Goal: Information Seeking & Learning: Learn about a topic

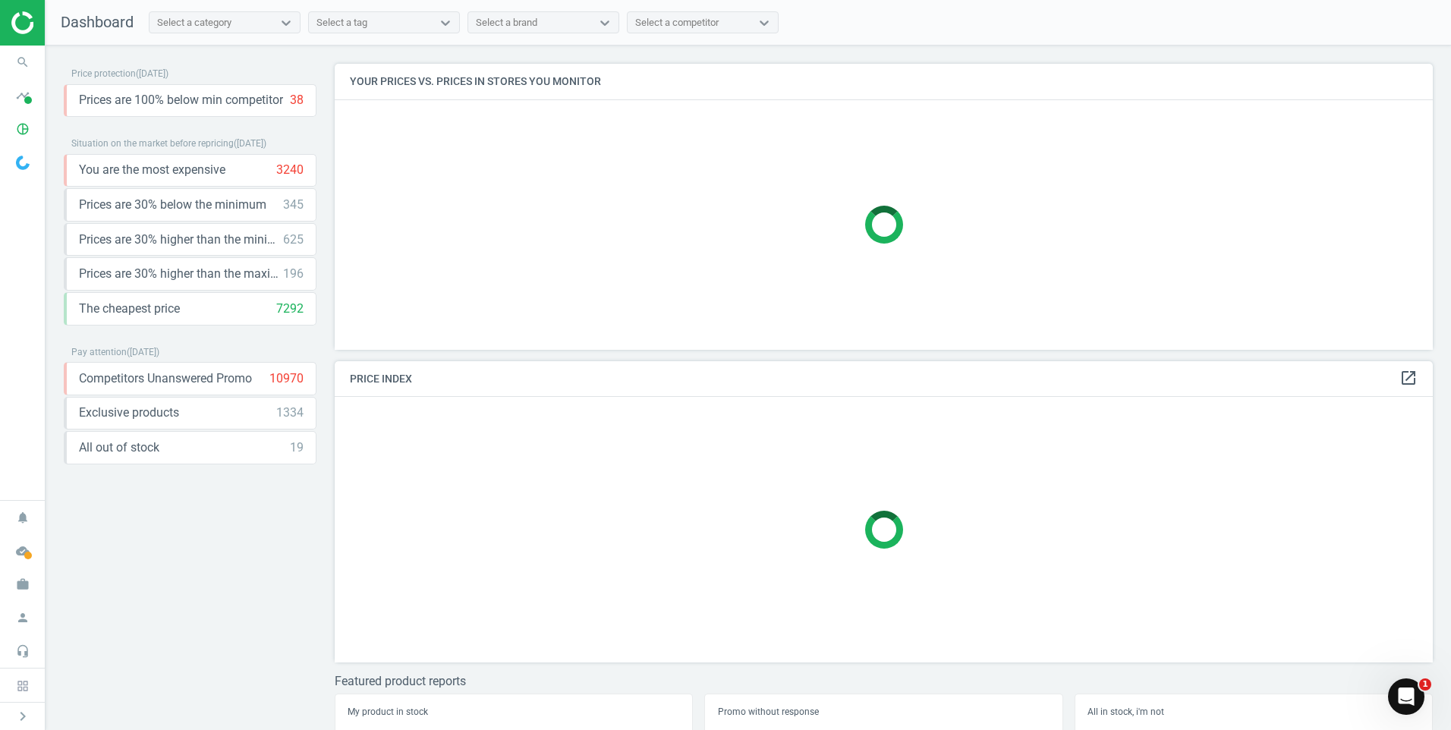
click at [27, 160] on img at bounding box center [23, 163] width 14 height 14
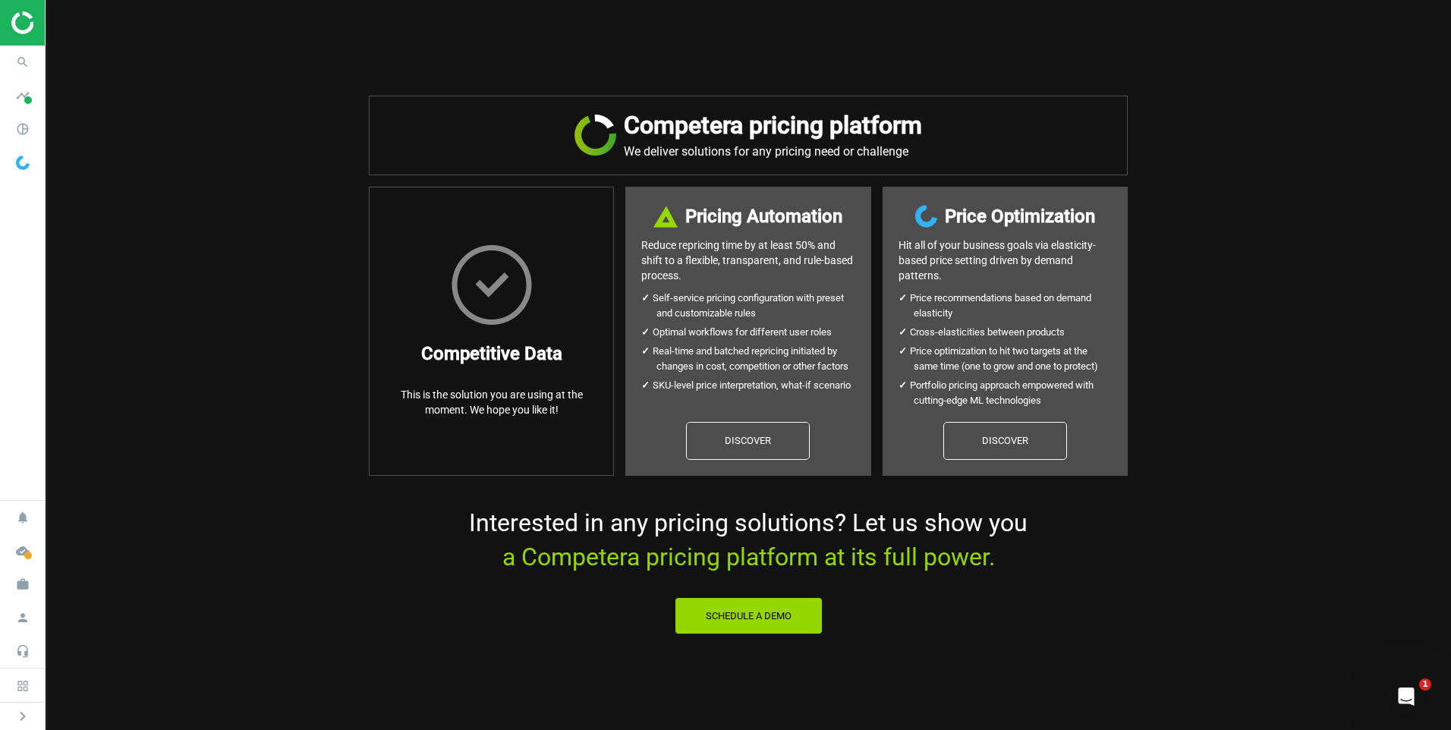
click at [228, 230] on div "Competera pricing platform We deliver solutions for any pricing need or challen…" at bounding box center [749, 365] width 1406 height 730
click at [7, 128] on span "pie_chart_outlined" at bounding box center [23, 128] width 46 height 33
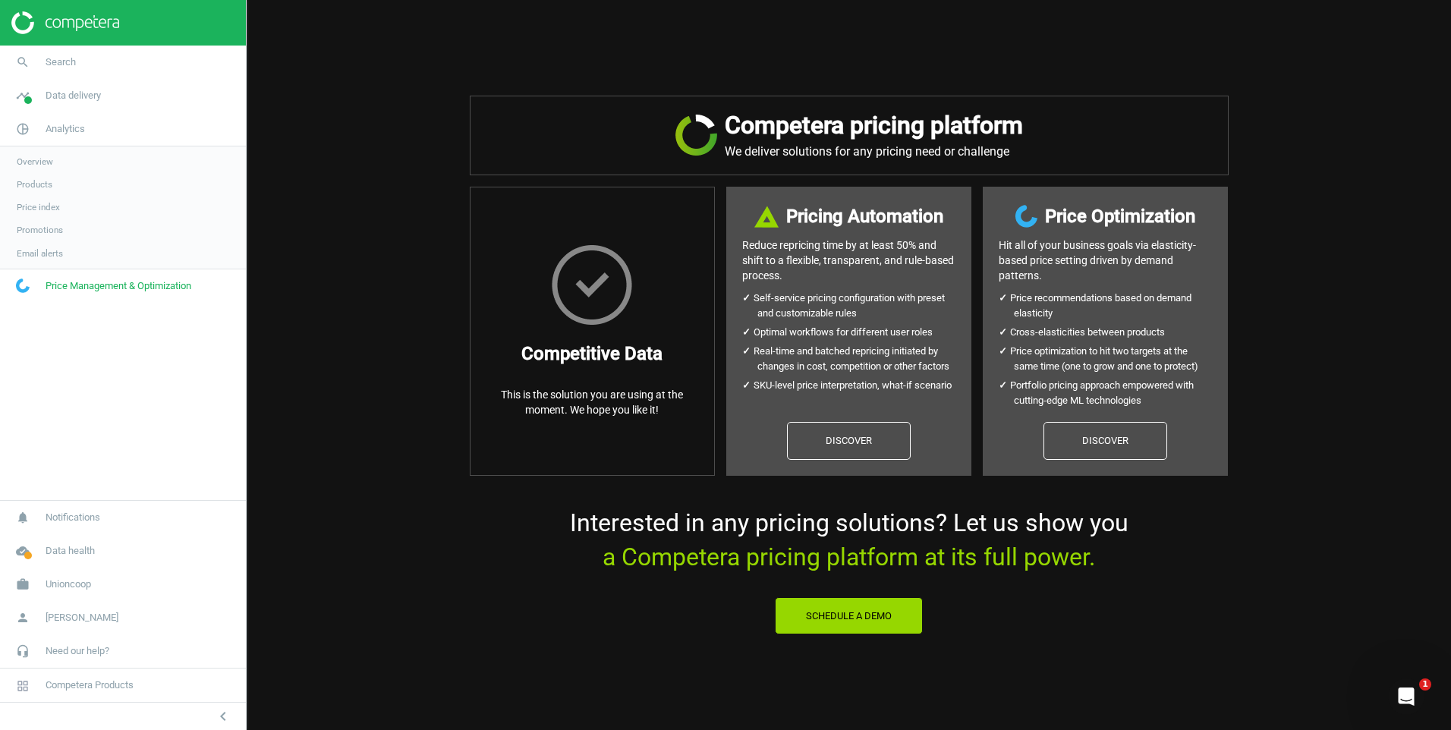
click at [33, 207] on span "Price index" at bounding box center [38, 207] width 43 height 12
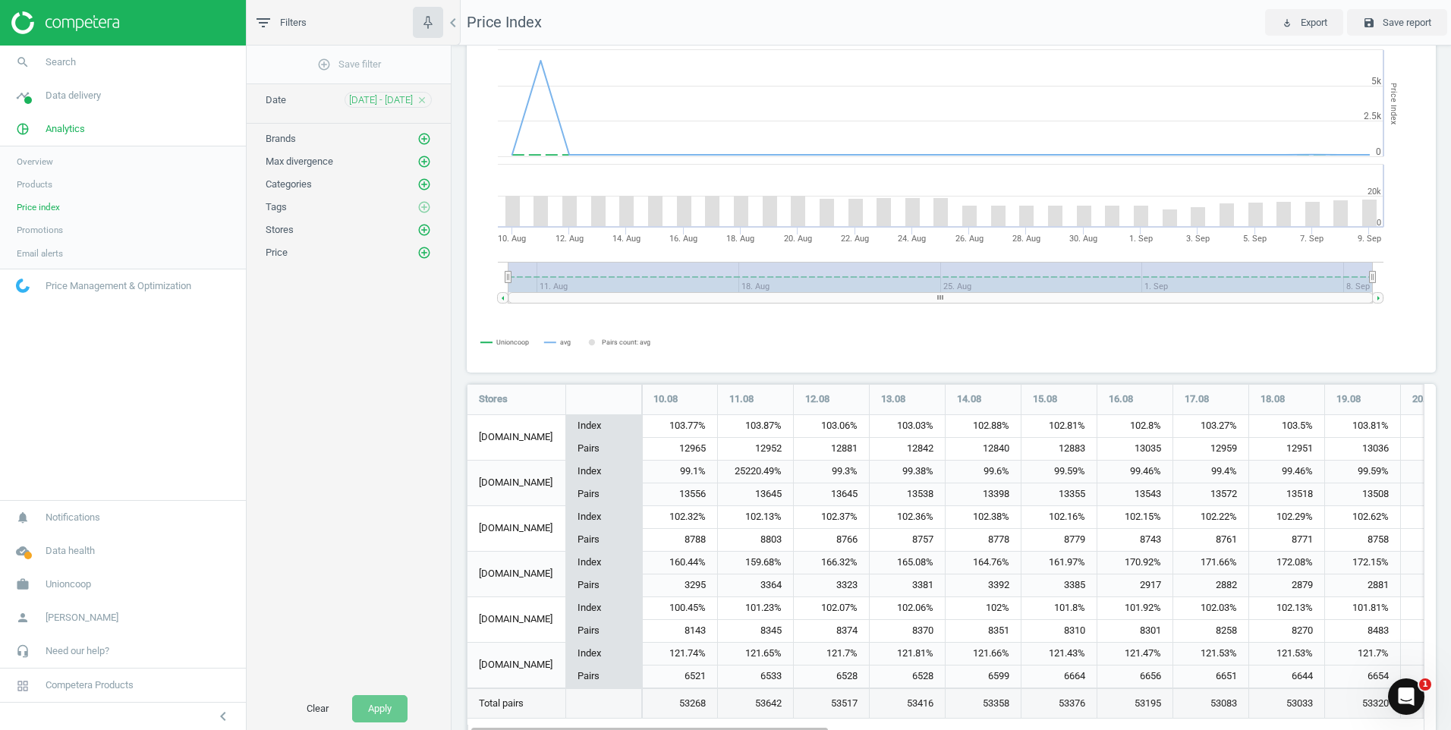
scroll to position [109, 0]
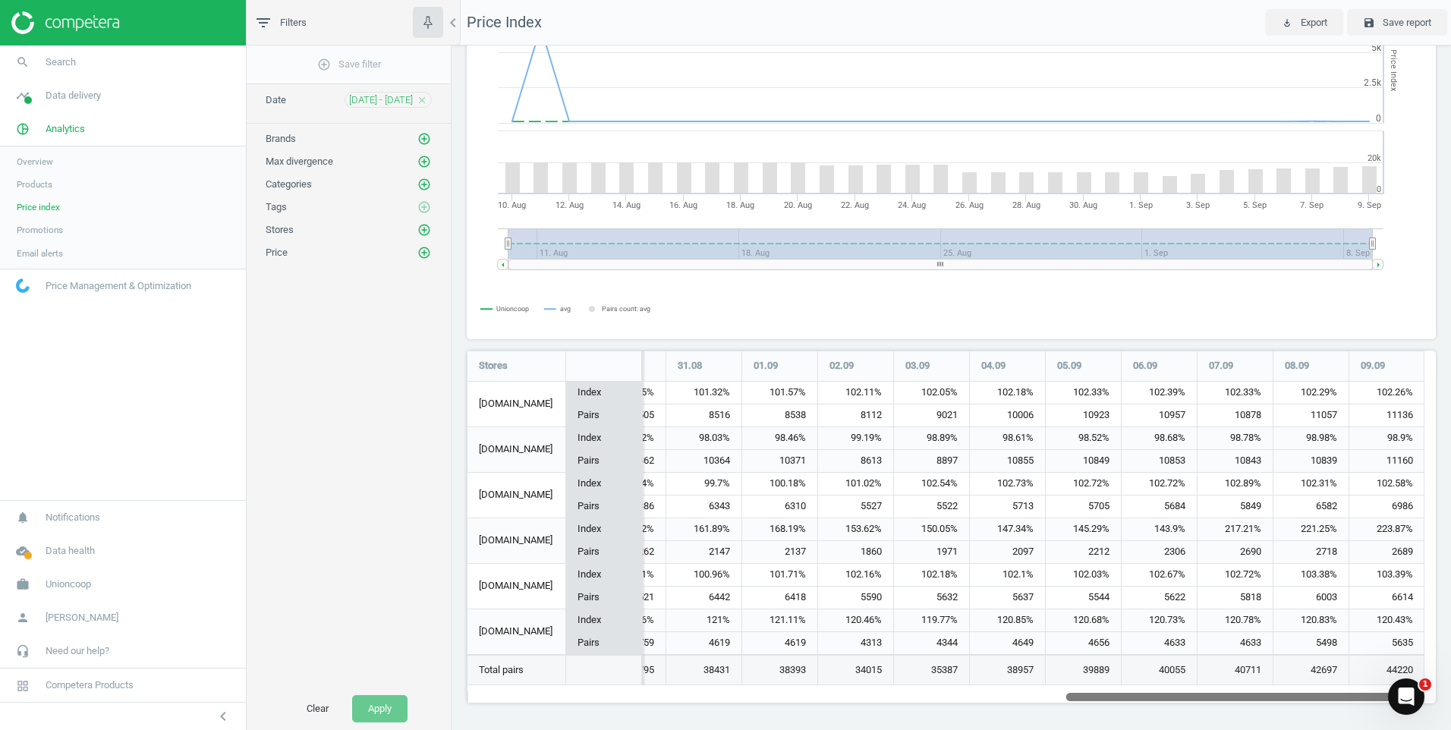
drag, startPoint x: 779, startPoint y: 698, endPoint x: 1454, endPoint y: 621, distance: 679.1
click at [1451, 621] on html "Group 2 Created with Sketch. ic/cloud_download/grey600 Created with Sketch. gra…" at bounding box center [725, 365] width 1451 height 730
drag, startPoint x: 1185, startPoint y: 695, endPoint x: 1239, endPoint y: 684, distance: 55.1
click at [1239, 684] on div "Stores 10.08 11.08 12.08 13.08 14.08 15.08 16.08 17.08 18.08 19.08 20.08 21.08 …" at bounding box center [946, 527] width 958 height 353
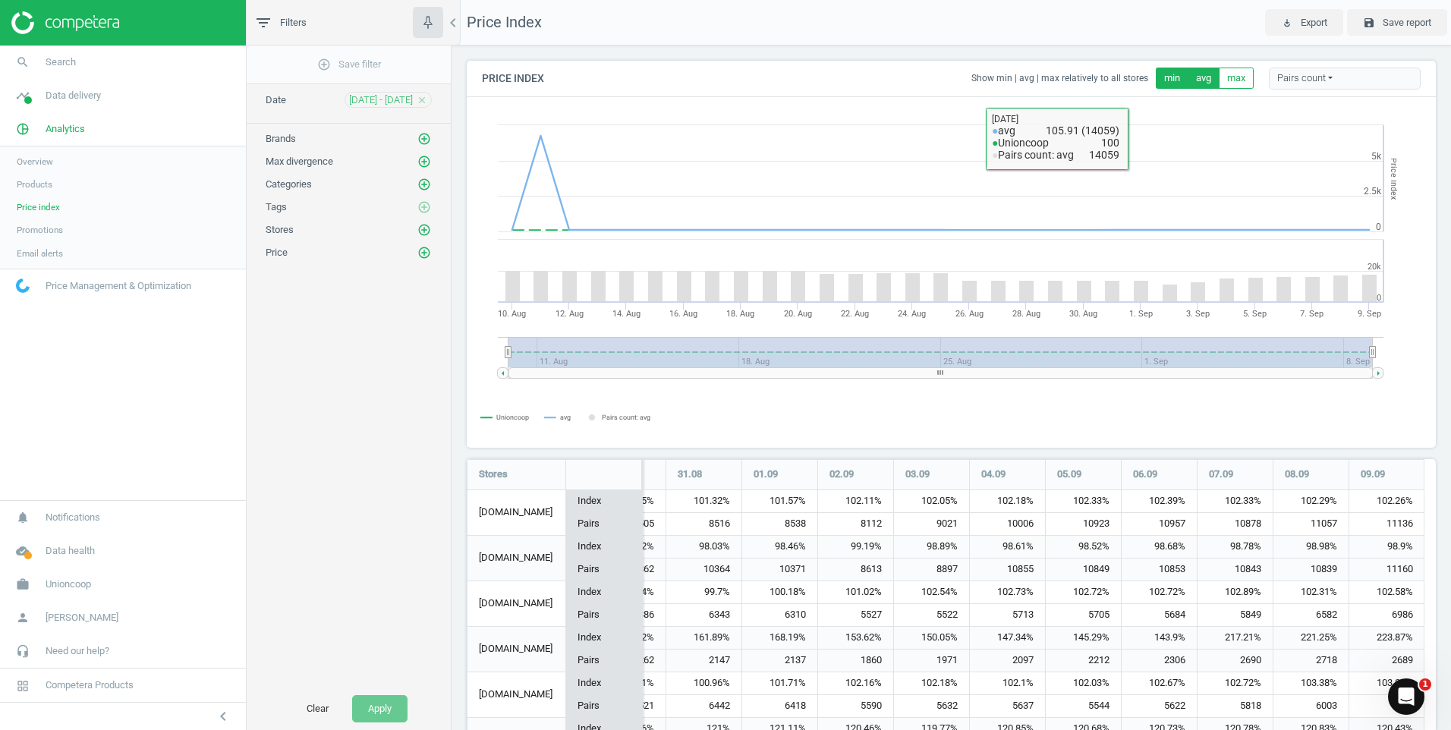
click at [1157, 82] on button "min" at bounding box center [1172, 78] width 33 height 21
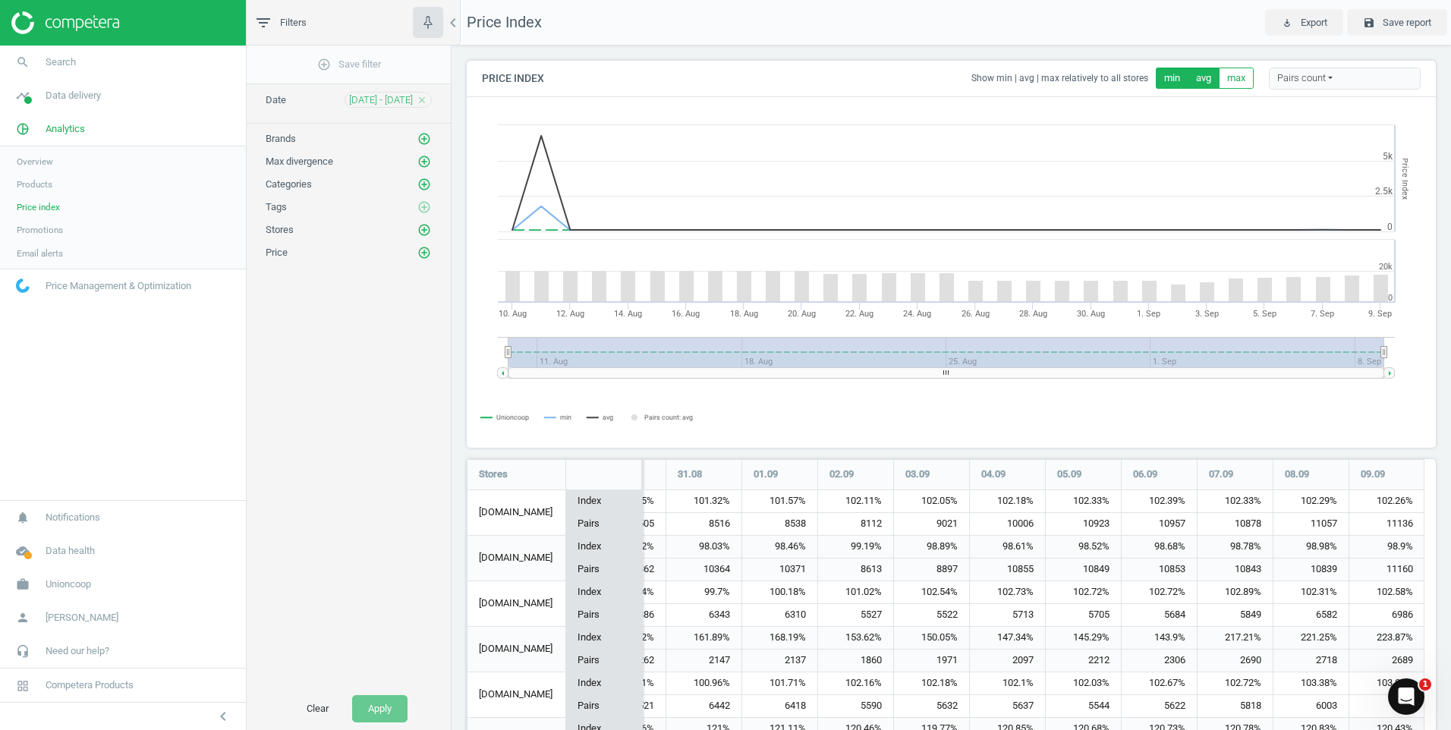
scroll to position [8, 8]
click at [1173, 81] on button "min" at bounding box center [1172, 78] width 33 height 21
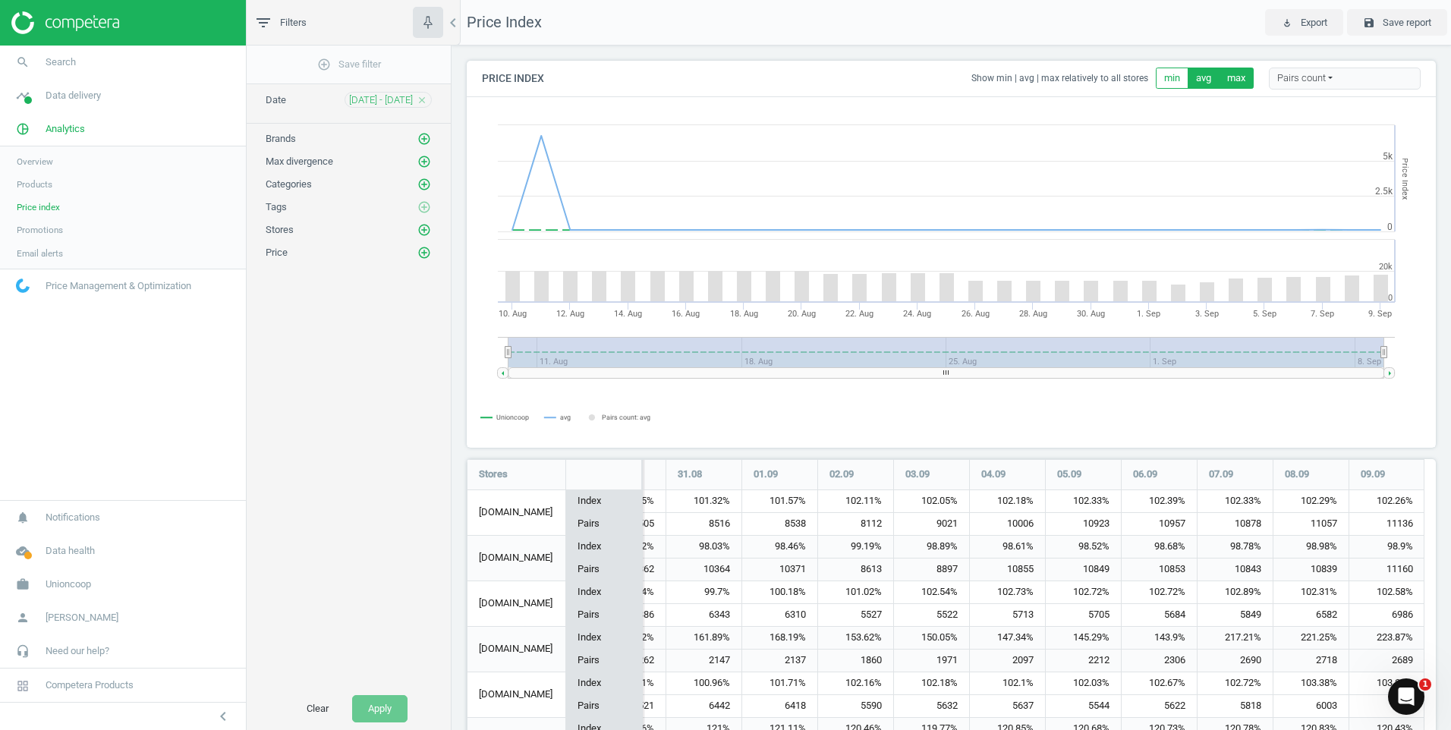
click at [1219, 80] on button "max" at bounding box center [1236, 78] width 35 height 21
click at [1281, 77] on div "Pairs count" at bounding box center [1345, 79] width 152 height 23
click at [430, 182] on icon "add_circle_outline" at bounding box center [424, 185] width 14 height 14
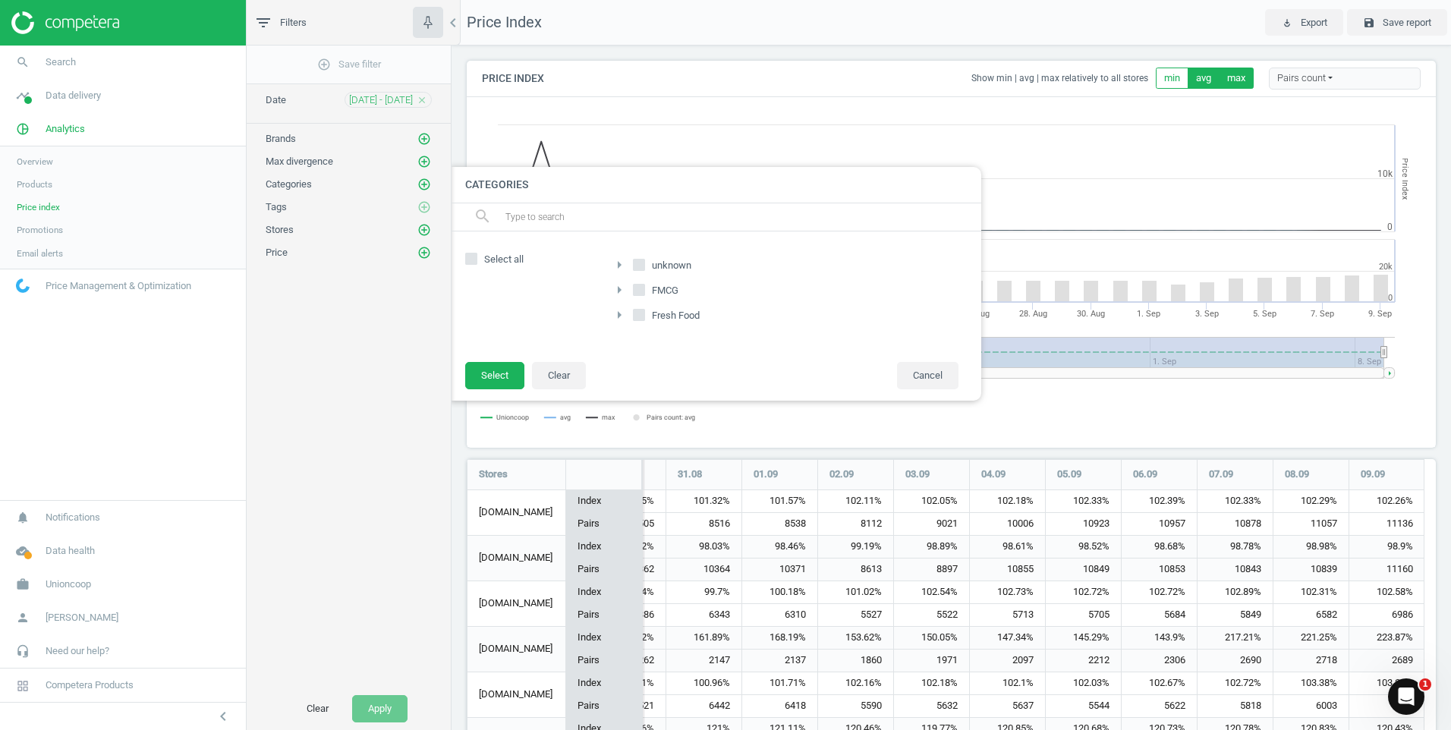
click at [644, 285] on input "FMCG" at bounding box center [640, 290] width 10 height 10
checkbox input "true"
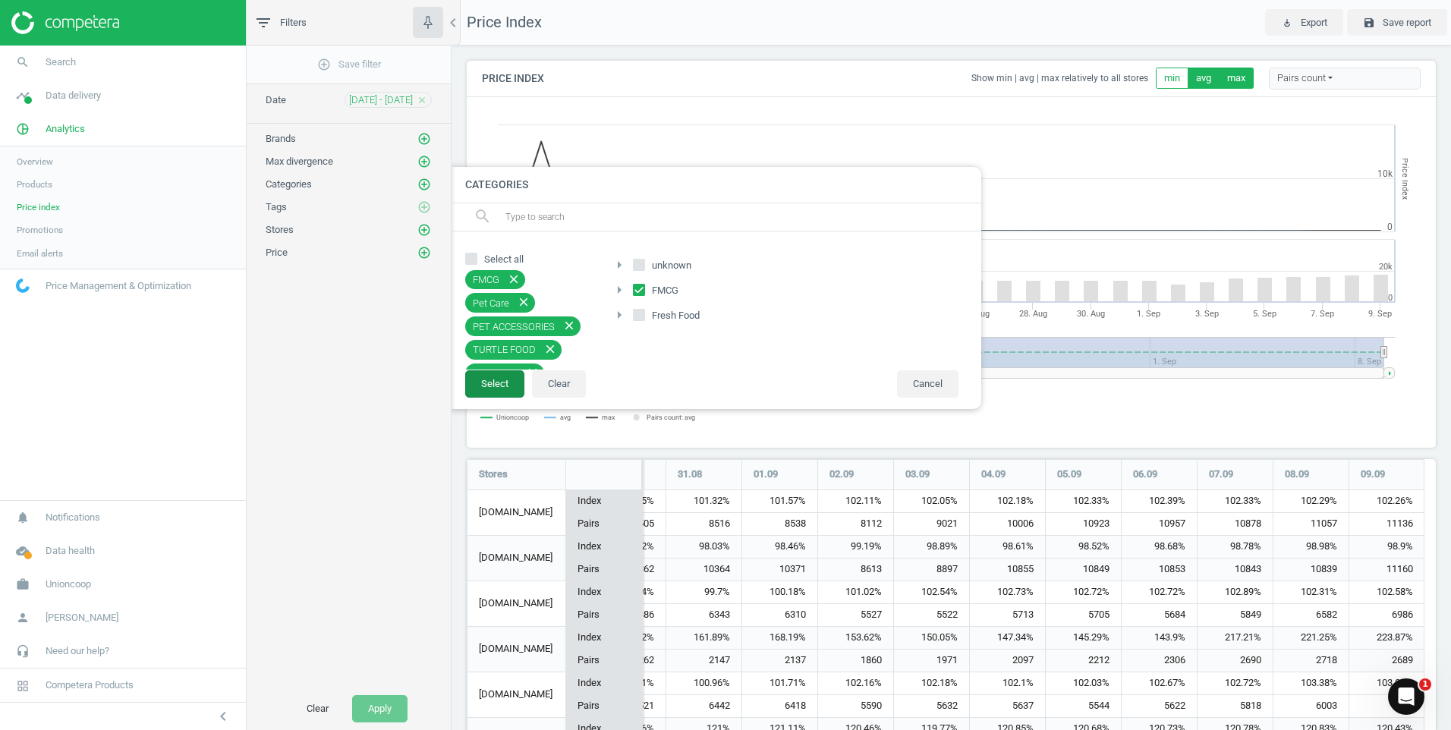
click at [497, 391] on button "Select" at bounding box center [494, 383] width 59 height 27
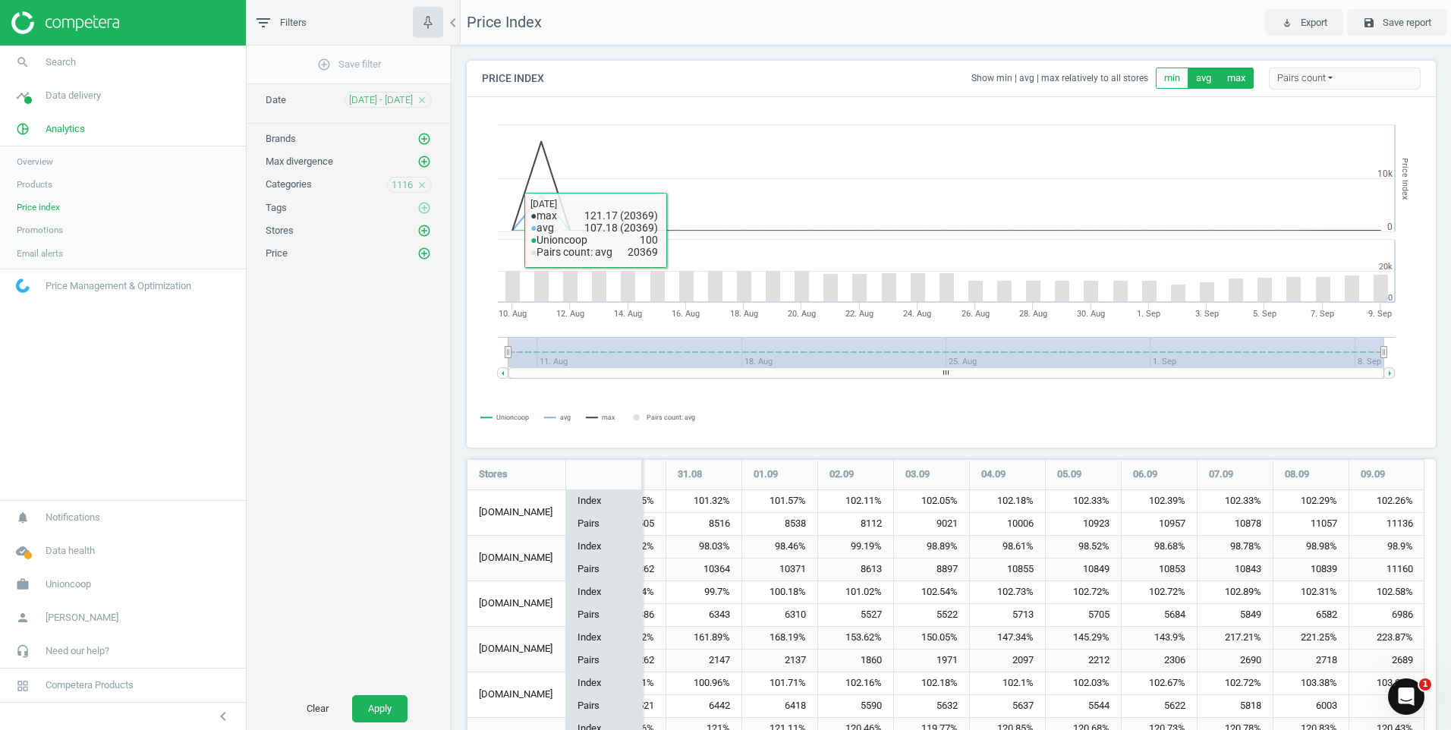
click at [423, 181] on icon "close" at bounding box center [422, 185] width 11 height 11
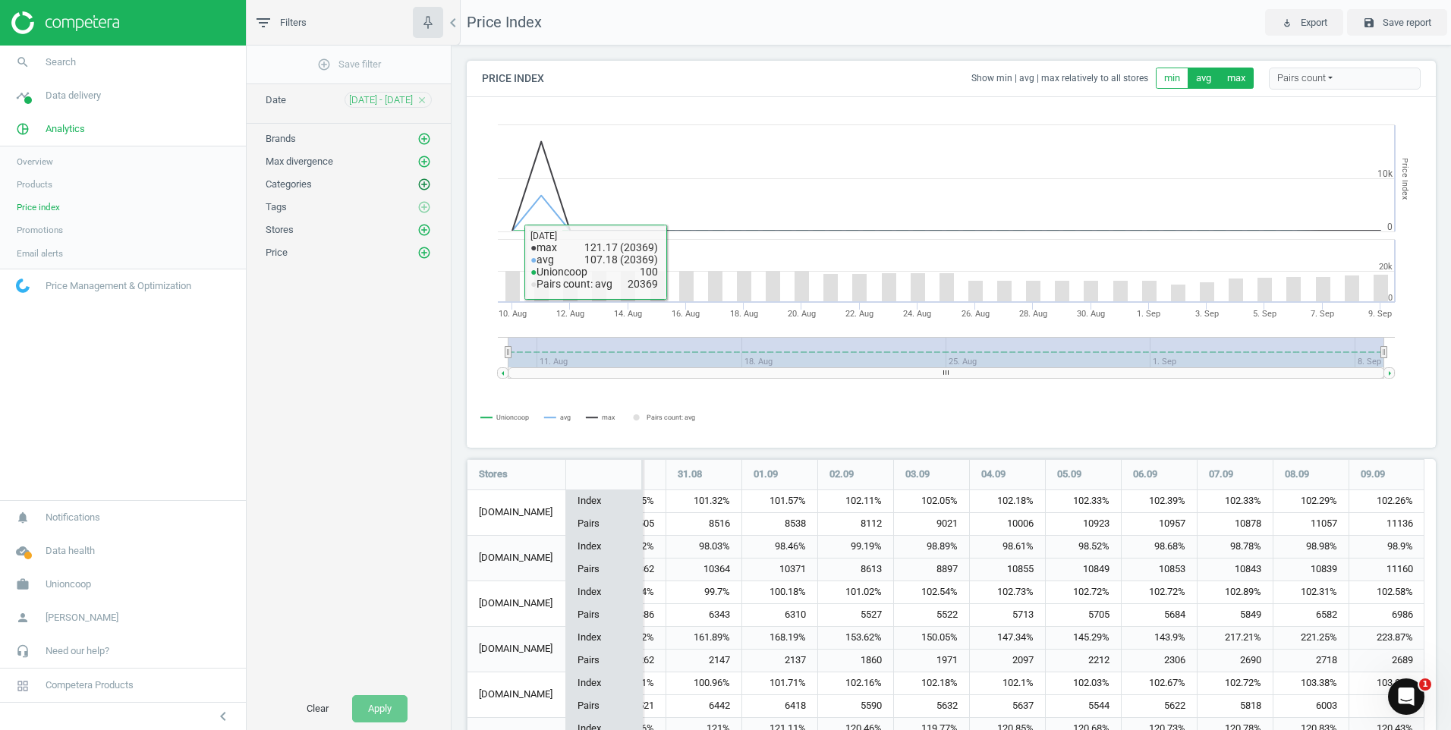
click at [427, 186] on icon "add_circle_outline" at bounding box center [424, 185] width 14 height 14
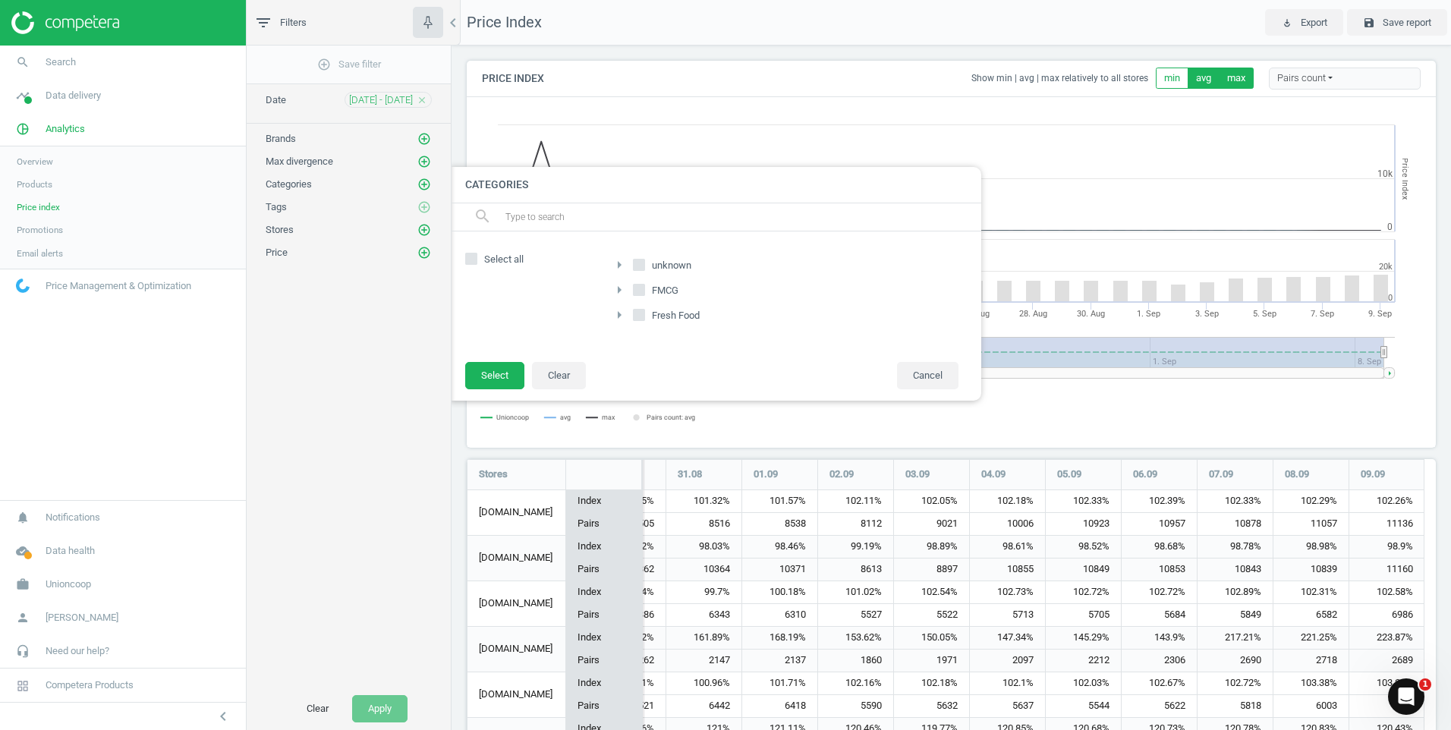
click at [629, 292] on div "arrow_right" at bounding box center [621, 291] width 23 height 20
click at [620, 287] on icon "arrow_right" at bounding box center [619, 290] width 18 height 18
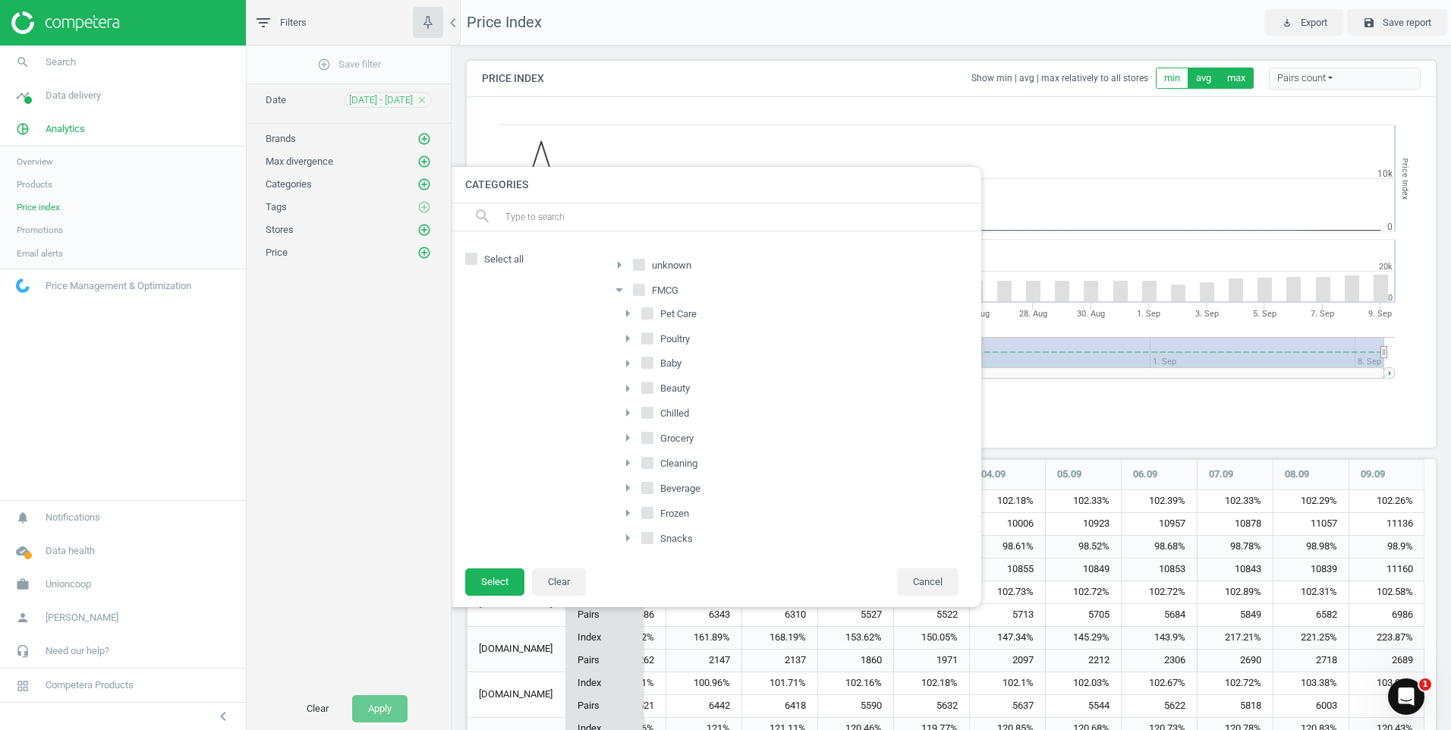
click at [652, 494] on icon at bounding box center [647, 488] width 12 height 12
click at [652, 493] on input "Beverage" at bounding box center [648, 489] width 10 height 10
checkbox input "true"
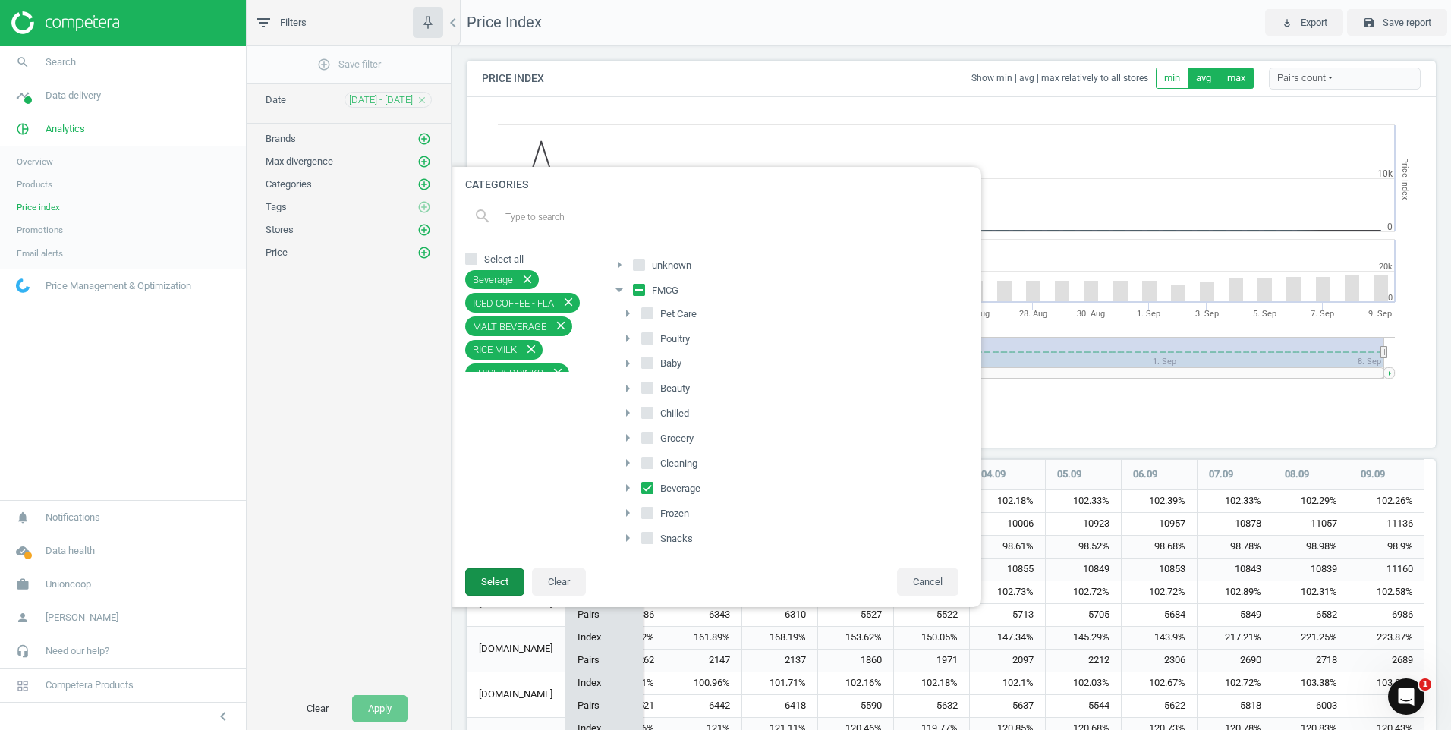
click at [493, 586] on button "Select" at bounding box center [494, 582] width 59 height 27
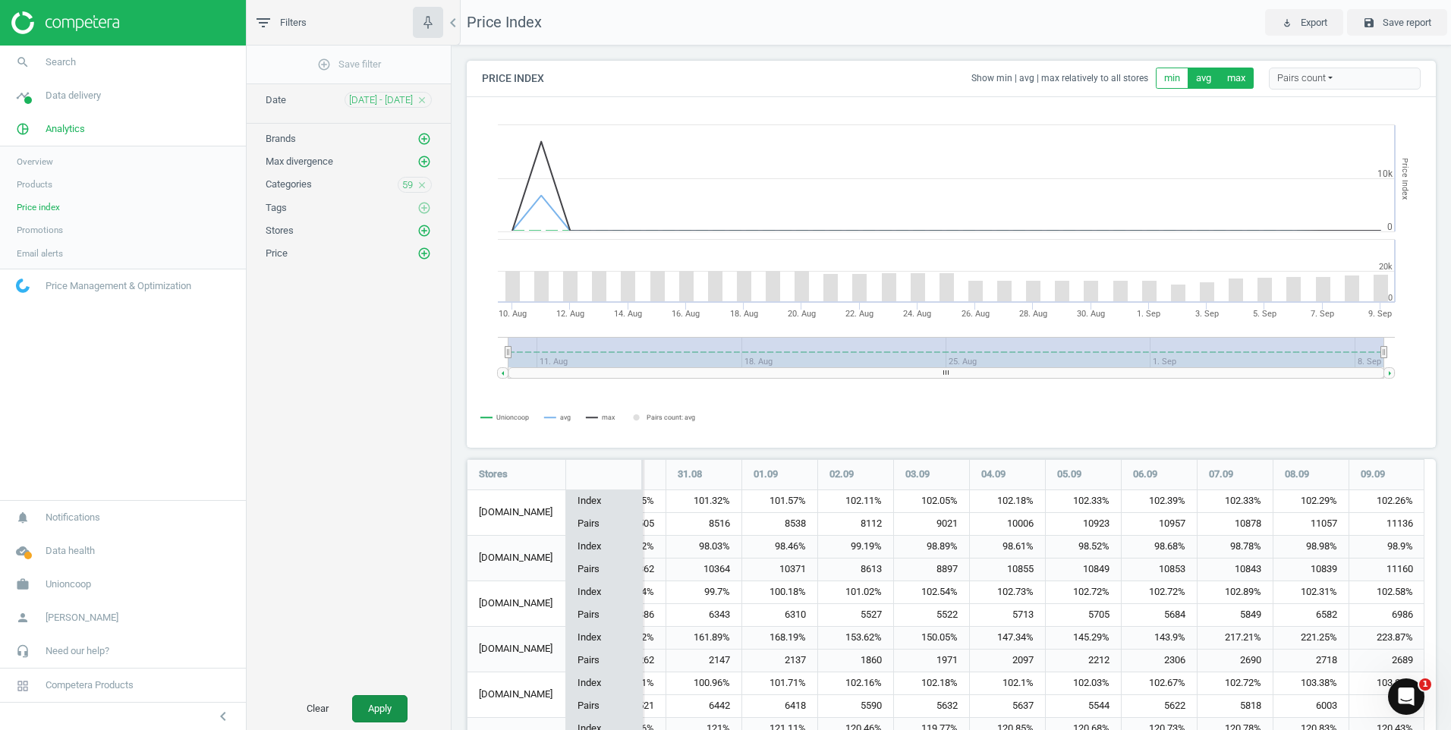
click at [380, 708] on button "Apply" at bounding box center [379, 708] width 55 height 27
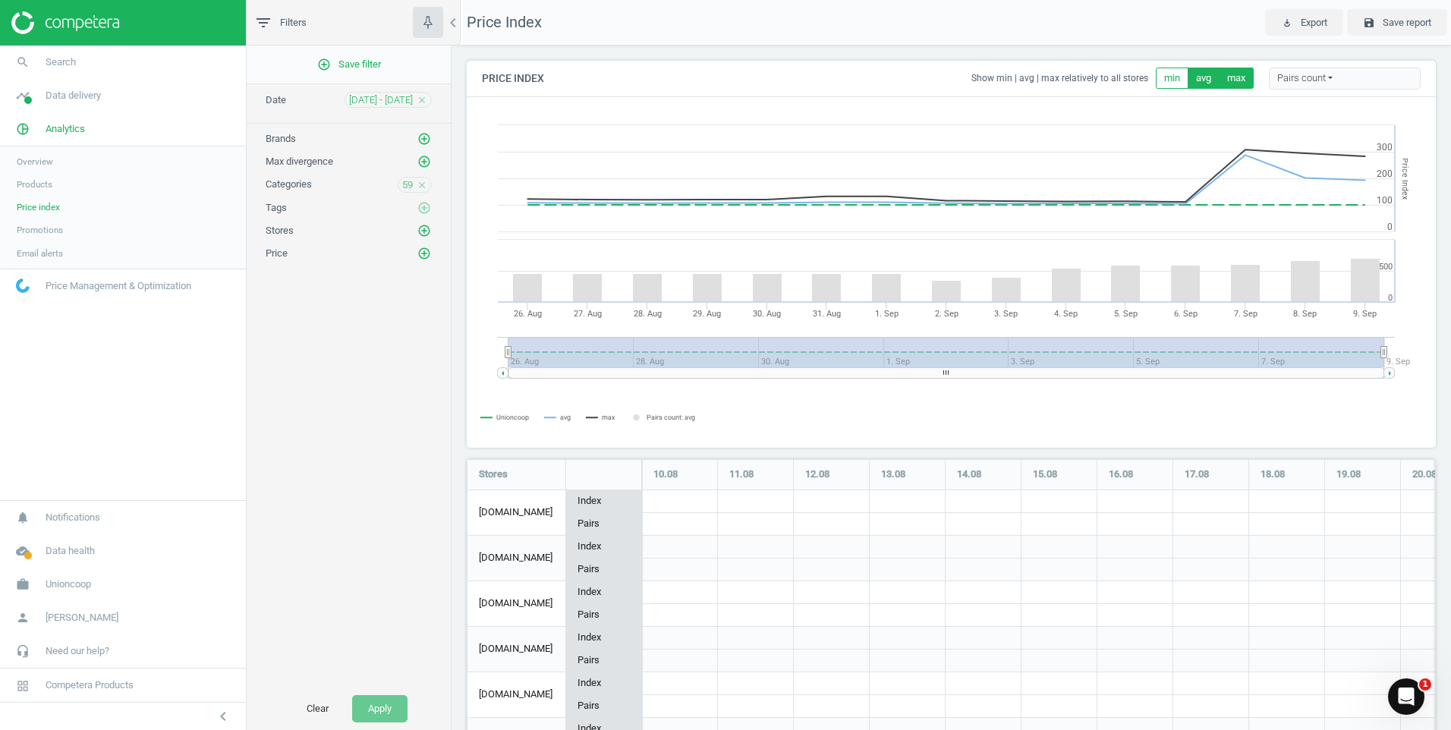
scroll to position [376, 981]
click at [424, 184] on icon "close" at bounding box center [422, 185] width 11 height 11
click at [424, 190] on icon "add_circle_outline" at bounding box center [424, 185] width 14 height 14
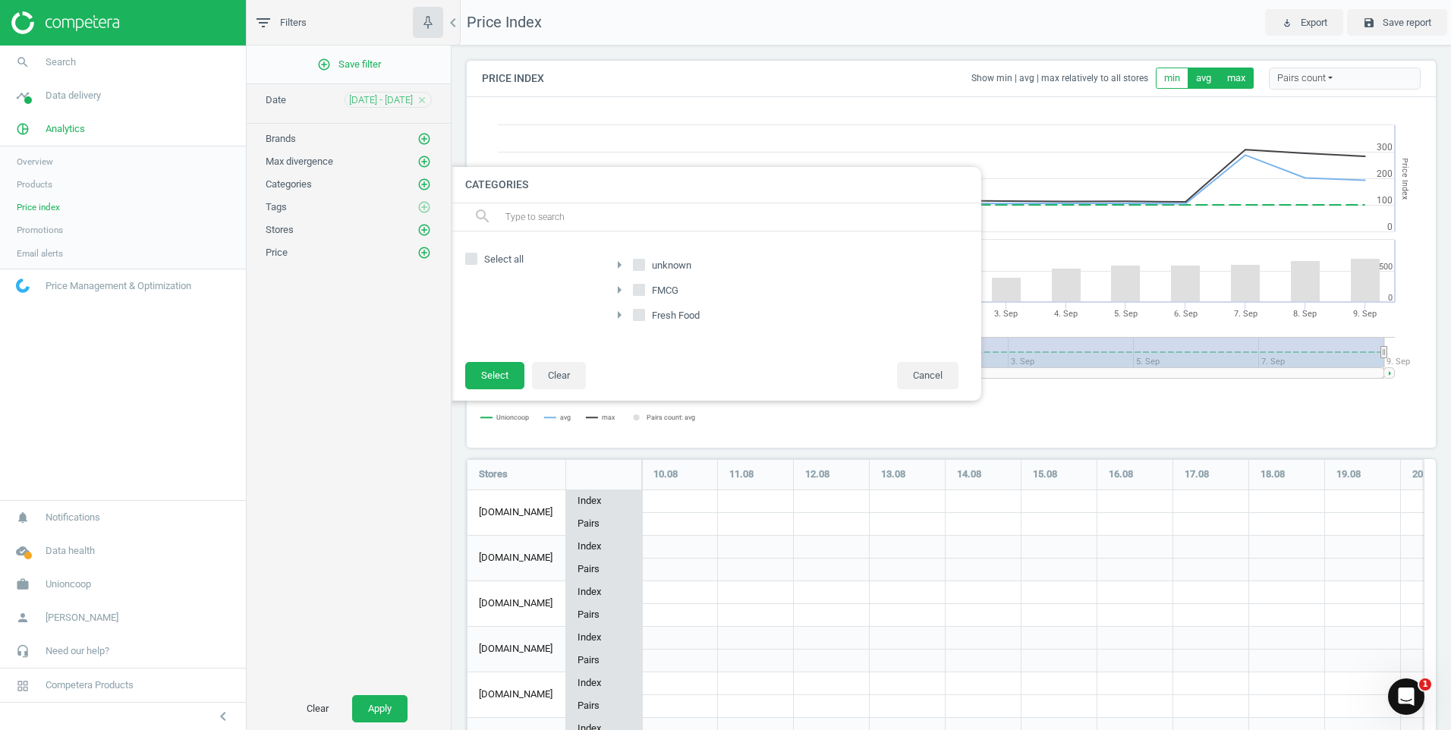
click at [641, 291] on input "FMCG" at bounding box center [640, 290] width 10 height 10
checkbox input "true"
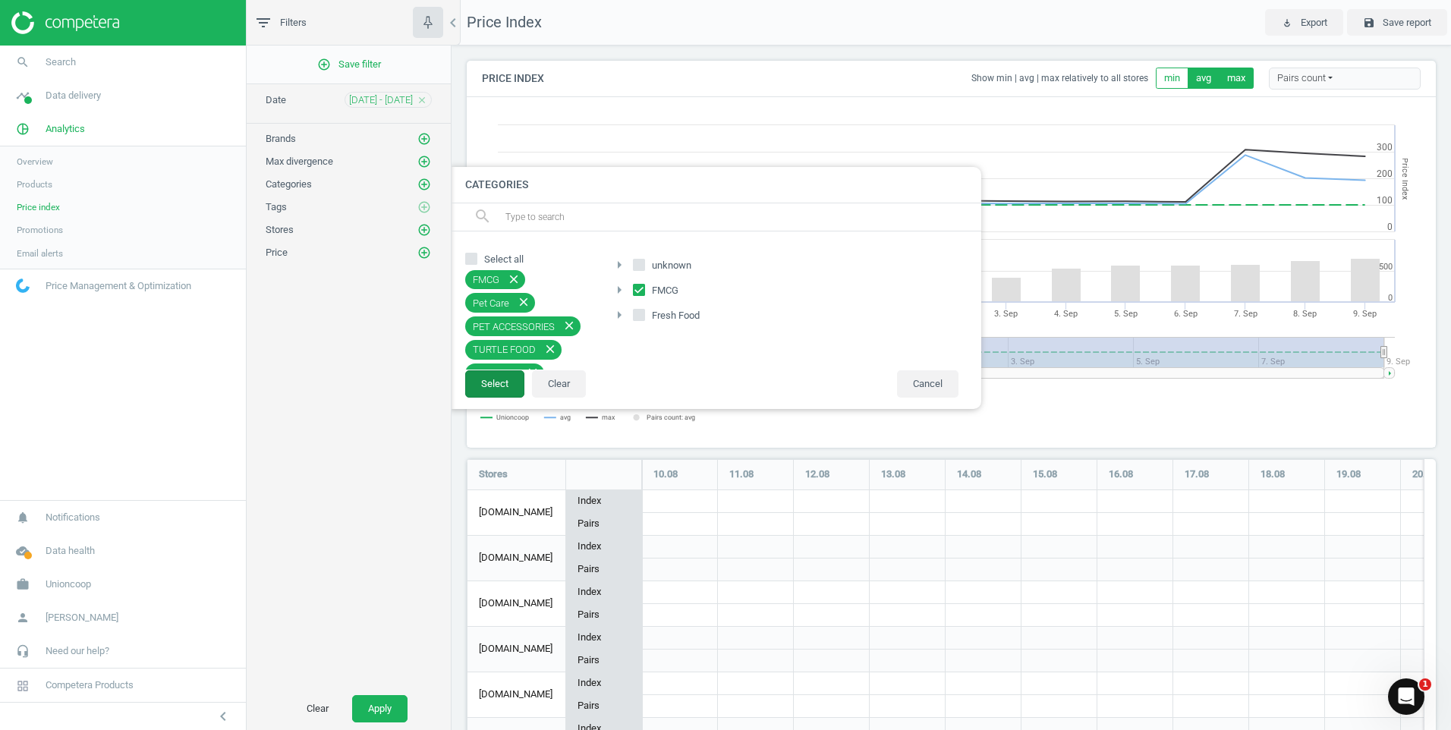
click at [502, 378] on button "Select" at bounding box center [494, 383] width 59 height 27
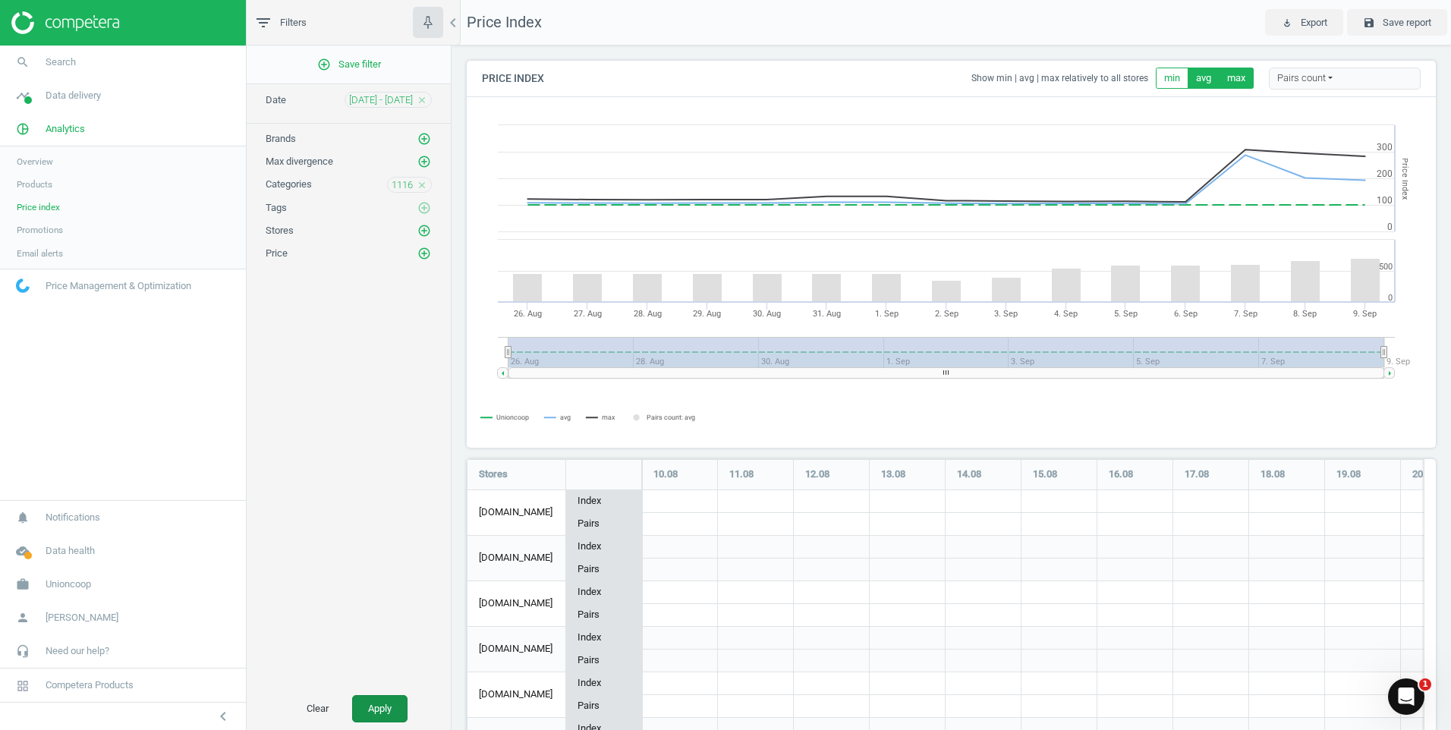
drag, startPoint x: 394, startPoint y: 714, endPoint x: 386, endPoint y: 715, distance: 7.6
click at [392, 715] on button "Apply" at bounding box center [379, 708] width 55 height 27
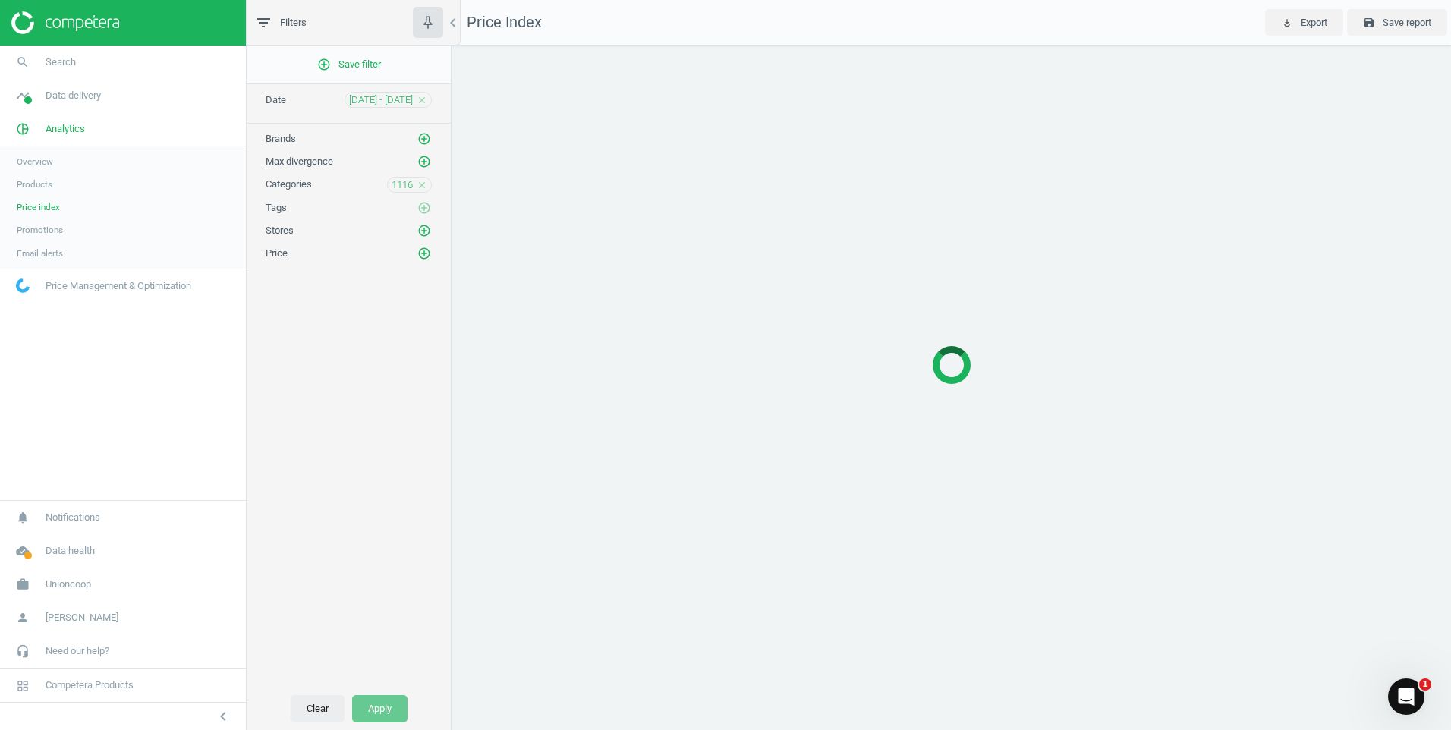
click at [305, 708] on button "Clear" at bounding box center [318, 708] width 54 height 27
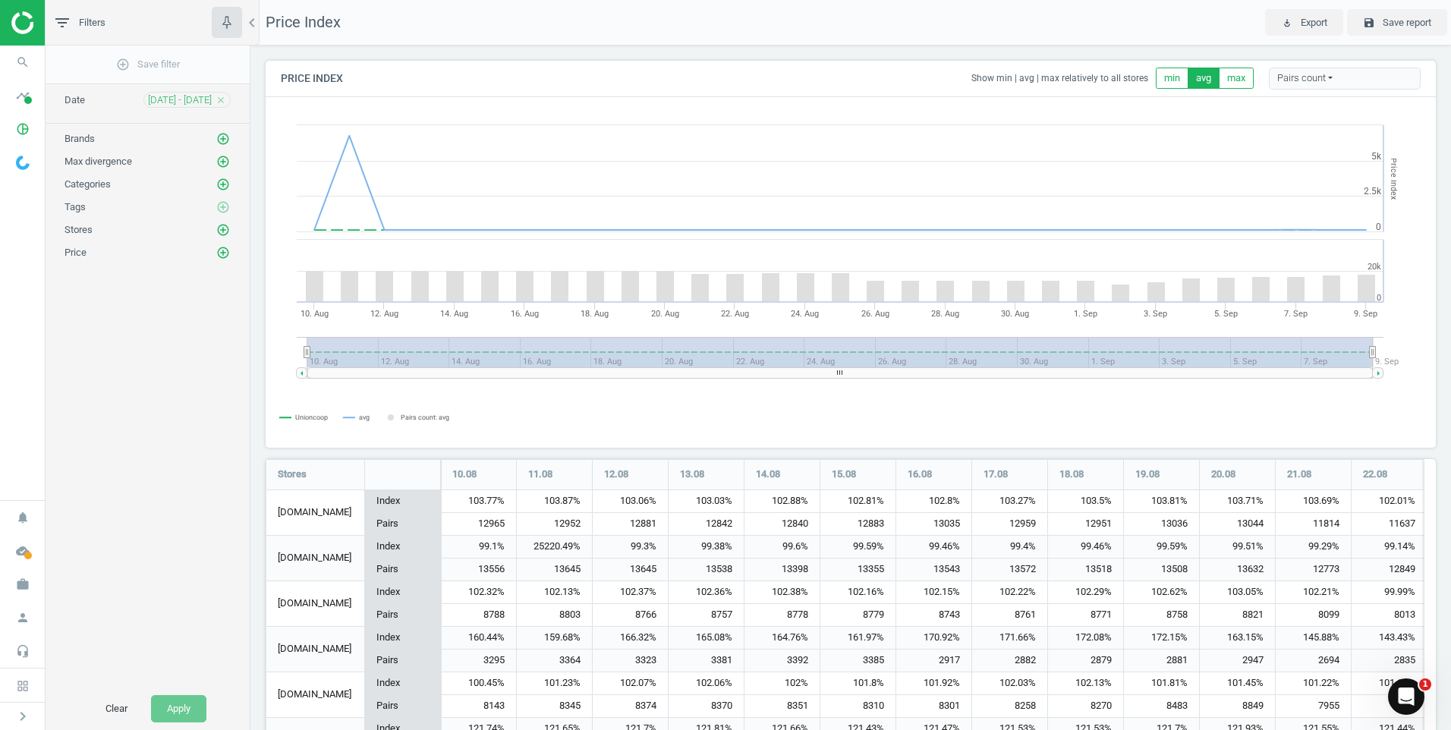
scroll to position [109, 0]
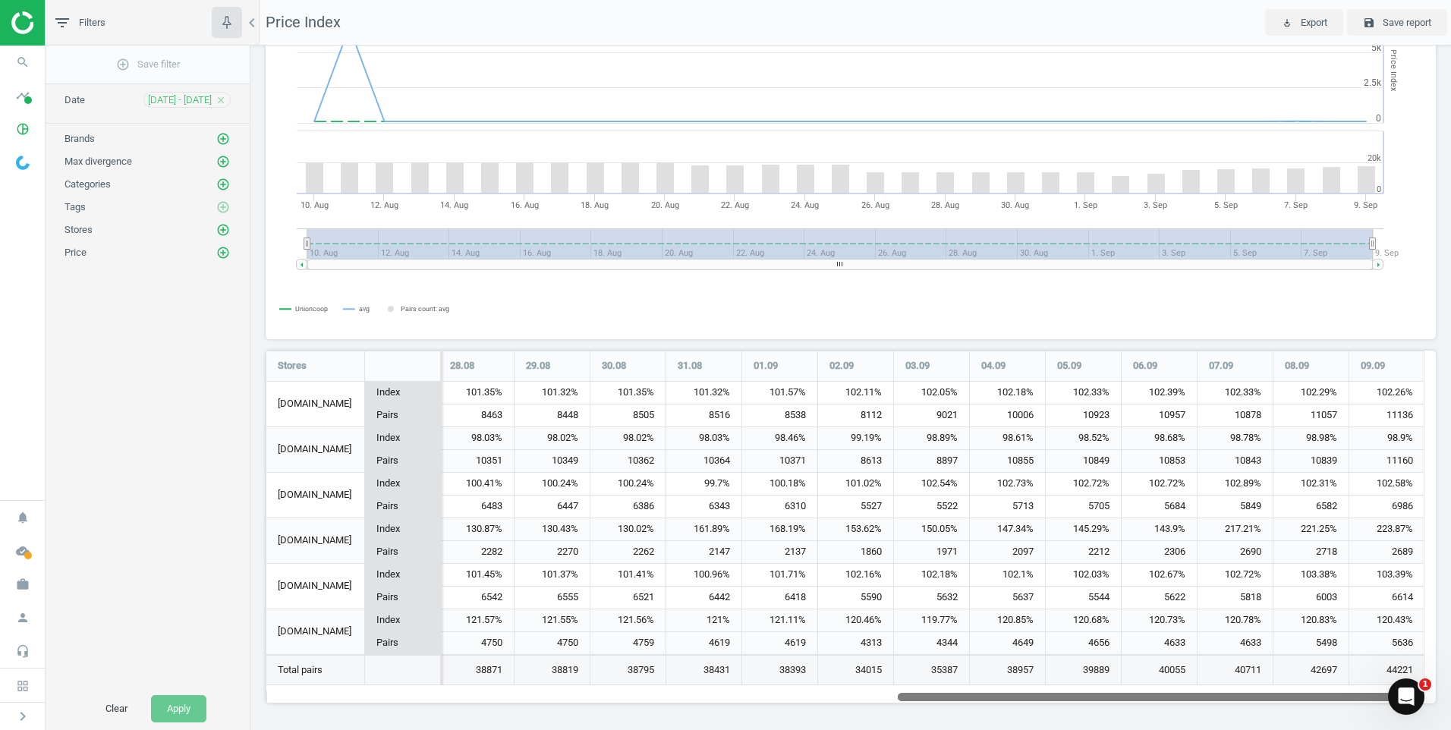
drag, startPoint x: 640, startPoint y: 694, endPoint x: 1444, endPoint y: 668, distance: 805.0
click at [1444, 668] on div "Price Index Show min | avg | max relatively to all stores min avg max Pairs cou…" at bounding box center [850, 388] width 1201 height 685
